Goal: Ask a question

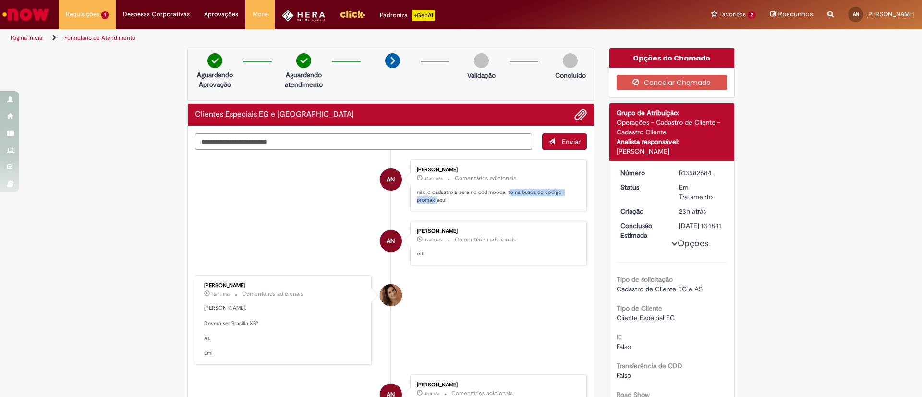
scroll to position [72, 0]
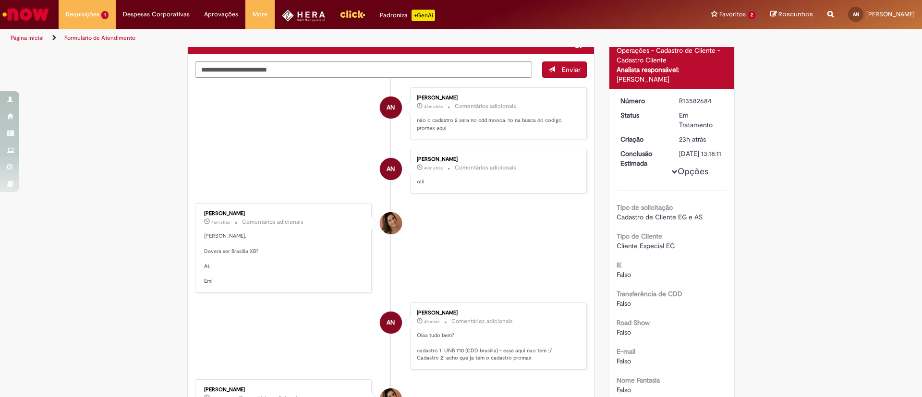
click at [482, 129] on p "não o cadastro 2 sera no cdd mooca, to na busca do codigo promax aqui" at bounding box center [497, 124] width 160 height 15
click at [486, 240] on li "[PERSON_NAME] cerca de uma hora atrás cerca de uma hora atrás Comentários adici…" at bounding box center [391, 248] width 392 height 90
drag, startPoint x: 444, startPoint y: 130, endPoint x: 413, endPoint y: 120, distance: 32.3
click at [417, 120] on p "não o cadastro 2 sera no cdd mooca, to na busca do codigo promax aqui" at bounding box center [497, 124] width 160 height 15
click at [447, 132] on div "[PERSON_NAME] cerca de uma hora atrás cerca de uma hora atrás Comentários adici…" at bounding box center [498, 113] width 171 height 47
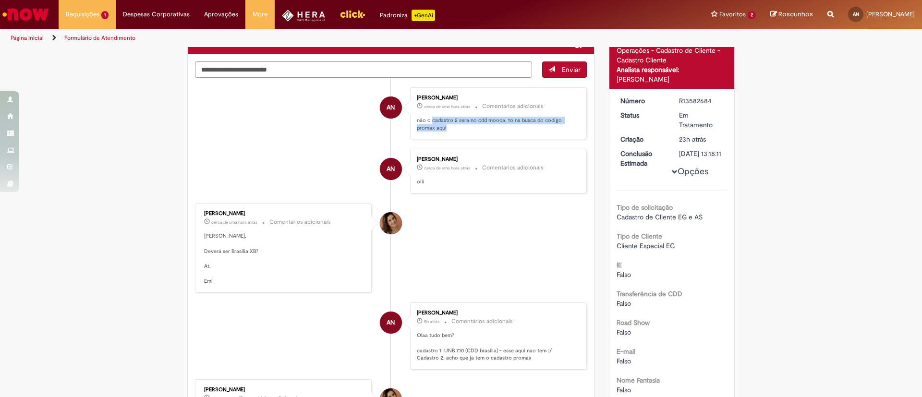
drag, startPoint x: 431, startPoint y: 122, endPoint x: 452, endPoint y: 131, distance: 22.8
click at [452, 131] on p "não o cadastro 2 sera no cdd mooca, to na busca do codigo promax aqui" at bounding box center [497, 124] width 160 height 15
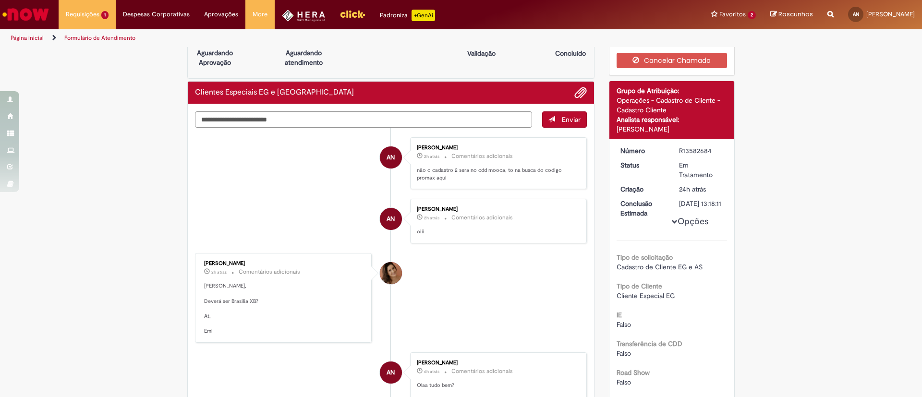
scroll to position [0, 0]
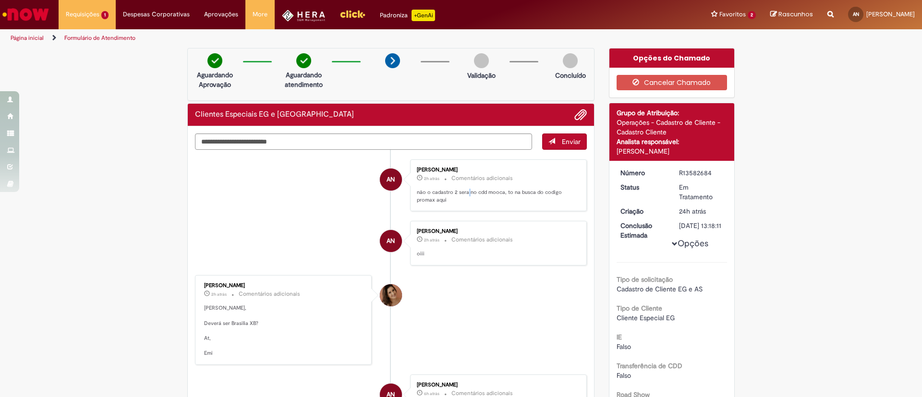
drag, startPoint x: 462, startPoint y: 194, endPoint x: 468, endPoint y: 204, distance: 11.6
click at [466, 193] on p "não o cadastro 2 sera no cdd mooca, to na busca do codigo promax aqui" at bounding box center [497, 196] width 160 height 15
click at [462, 204] on div "[PERSON_NAME] 2h atrás 2 horas atrás Comentários adicionais não o cadastro 2 se…" at bounding box center [498, 185] width 171 height 47
